Goal: Task Accomplishment & Management: Use online tool/utility

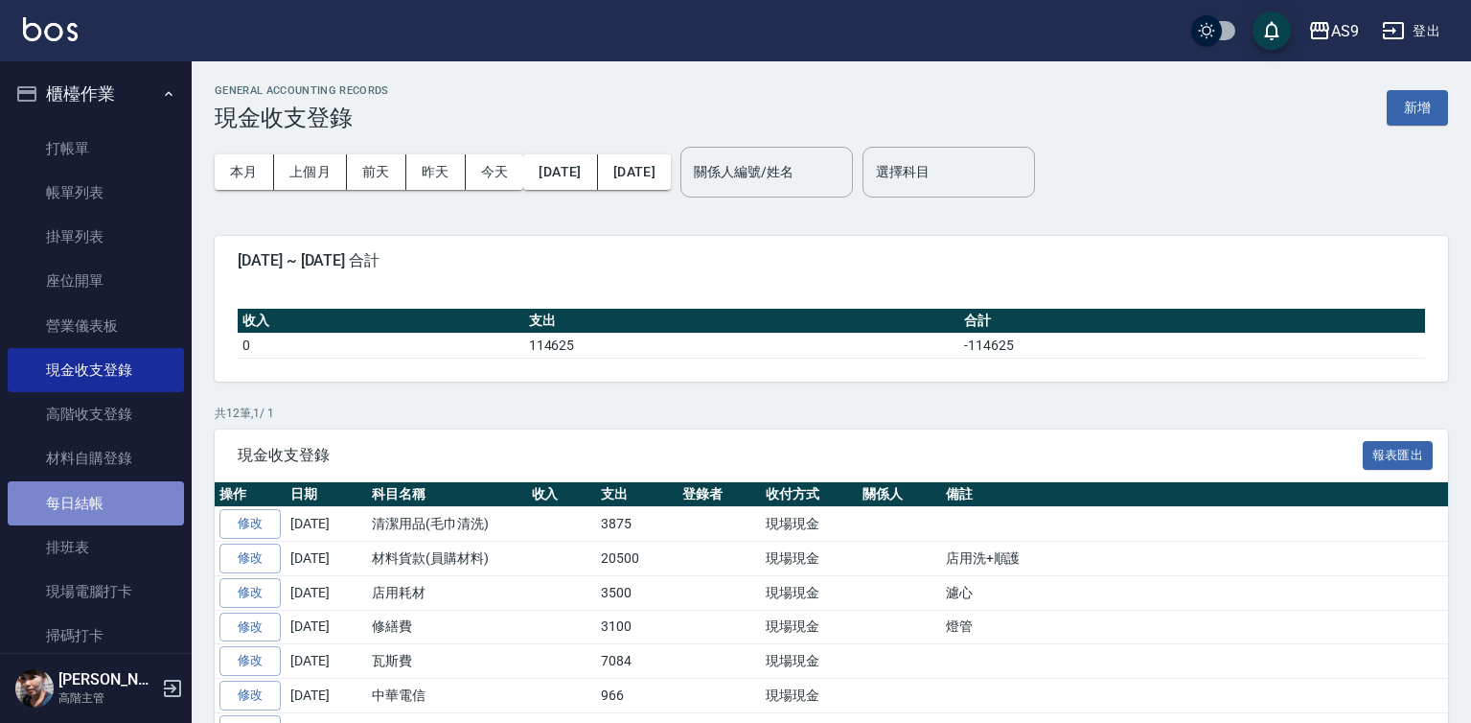
click at [124, 511] on link "每日結帳" at bounding box center [96, 503] width 176 height 44
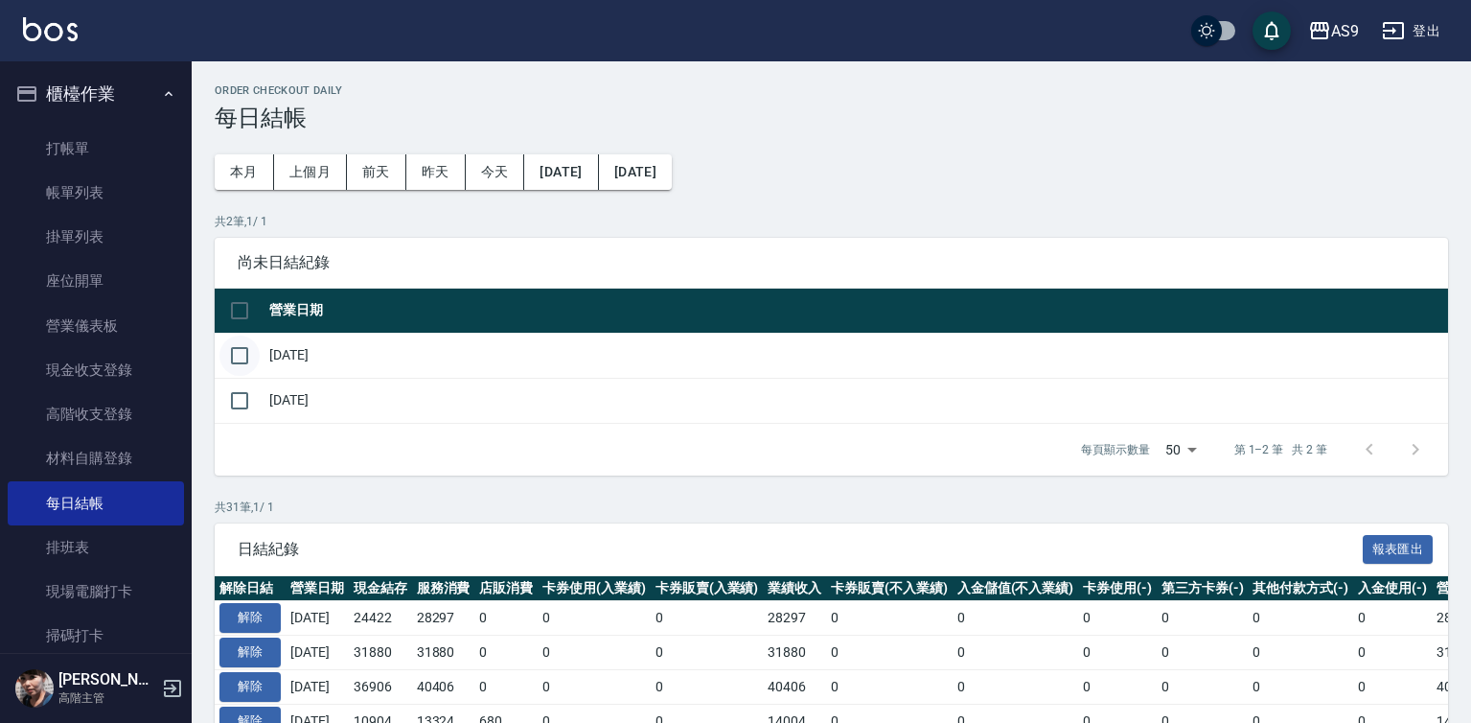
click at [240, 357] on input "checkbox" at bounding box center [239, 355] width 40 height 40
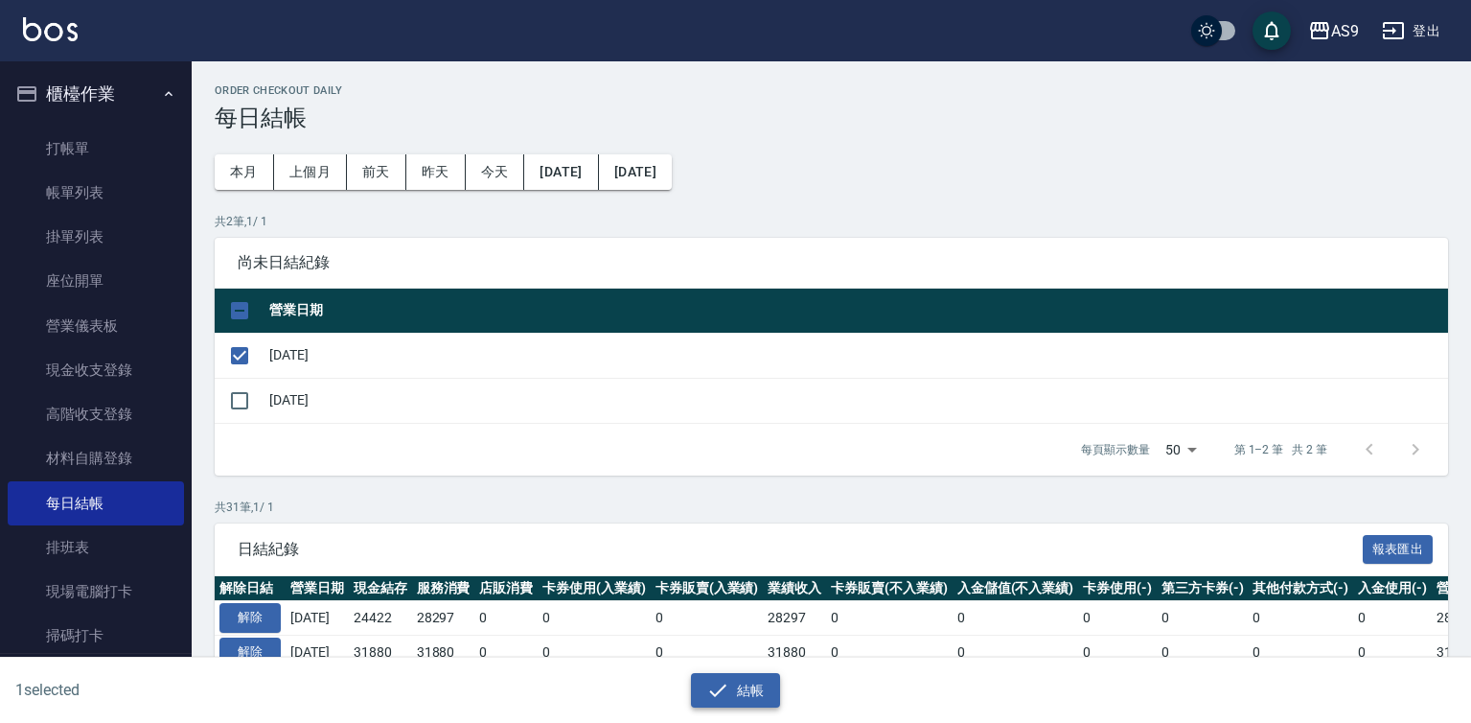
click at [743, 694] on button "結帳" at bounding box center [735, 690] width 89 height 35
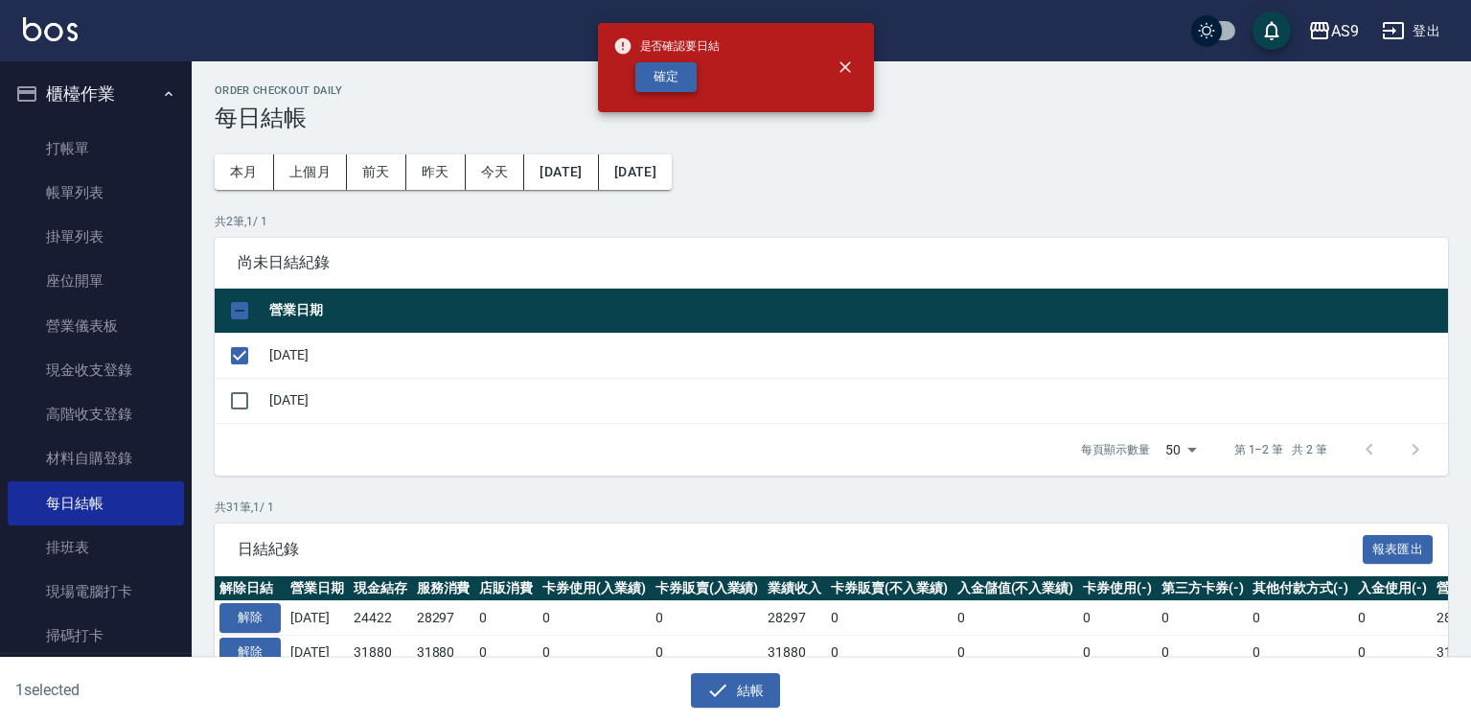
click at [672, 79] on button "確定" at bounding box center [665, 77] width 61 height 30
checkbox input "false"
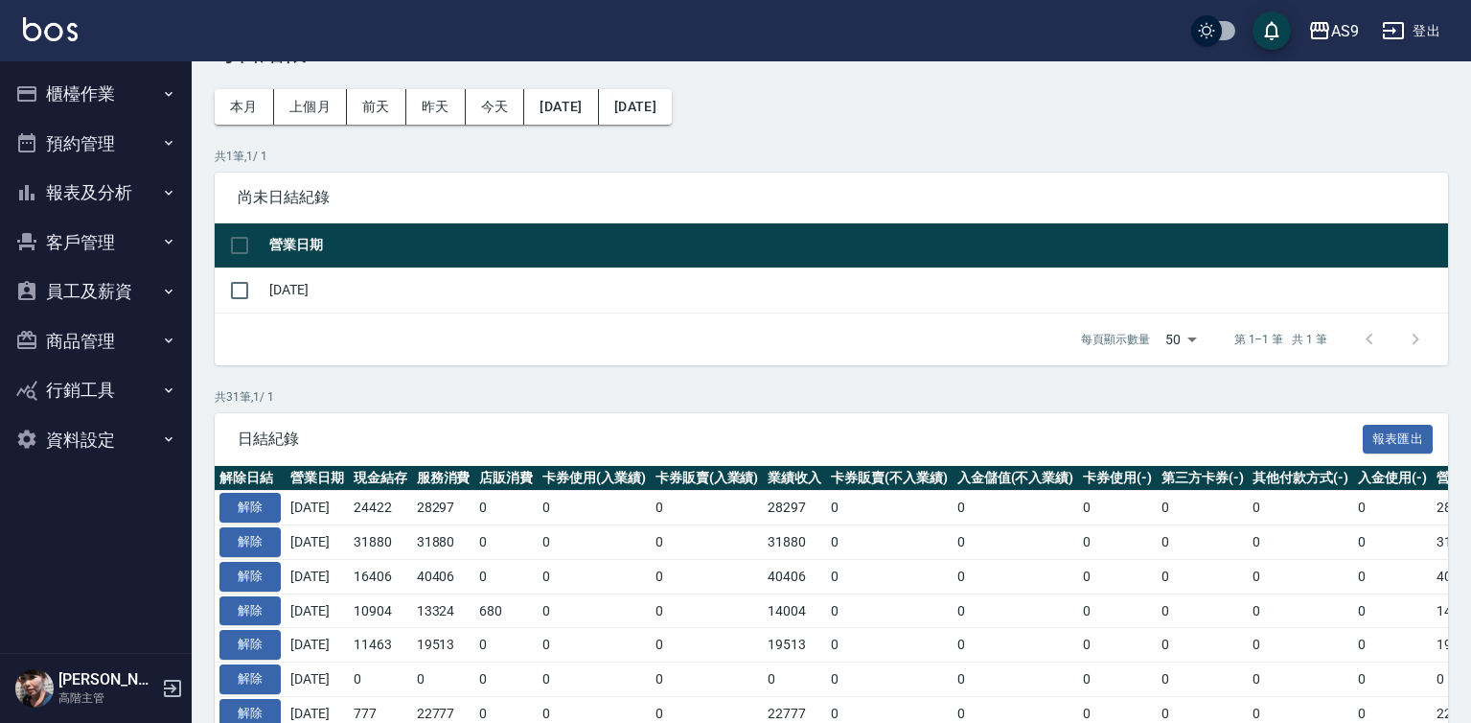
scroll to position [96, 0]
